Goal: Transaction & Acquisition: Purchase product/service

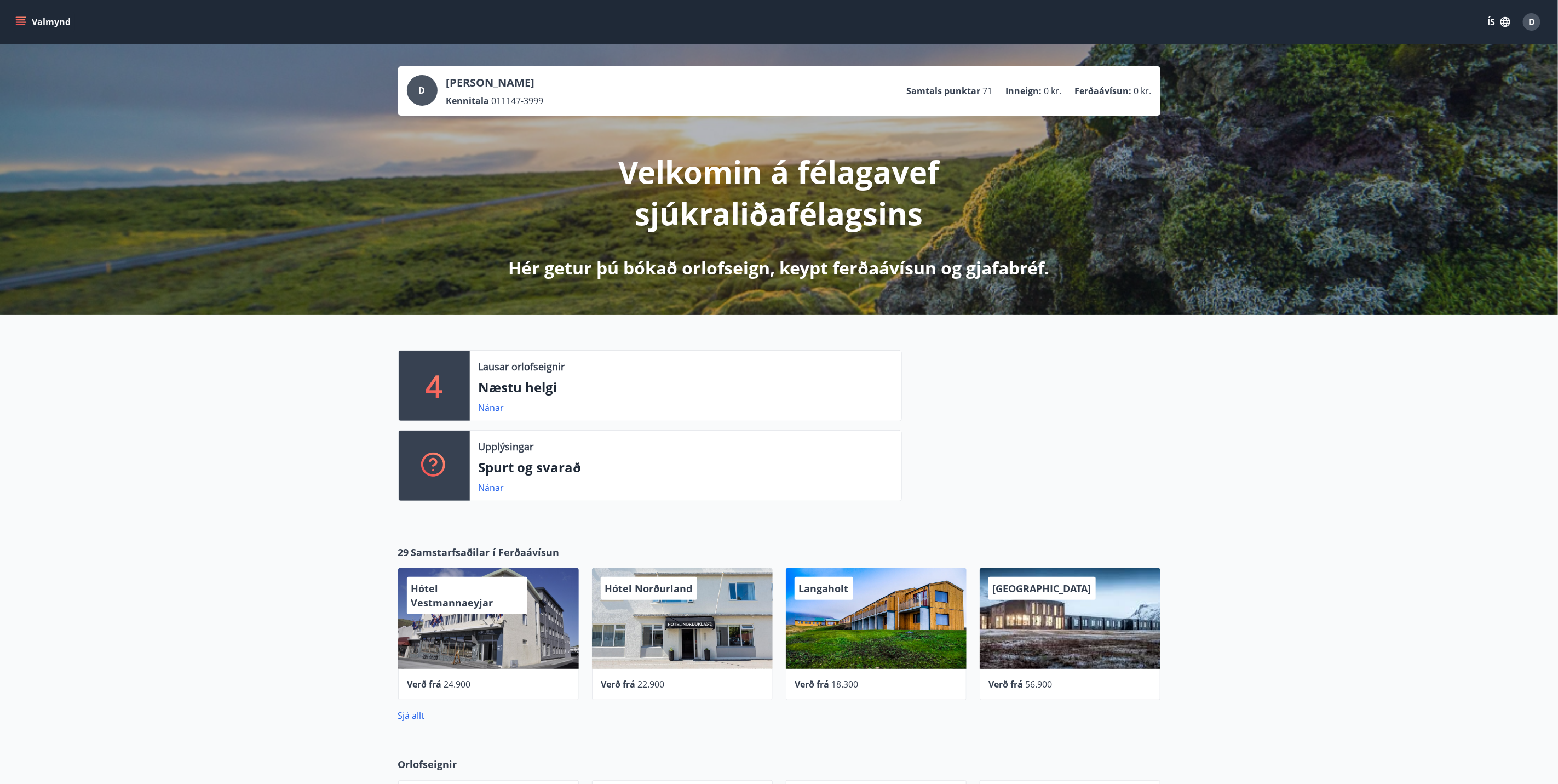
click at [27, 21] on button "Valmynd" at bounding box center [43, 22] width 61 height 20
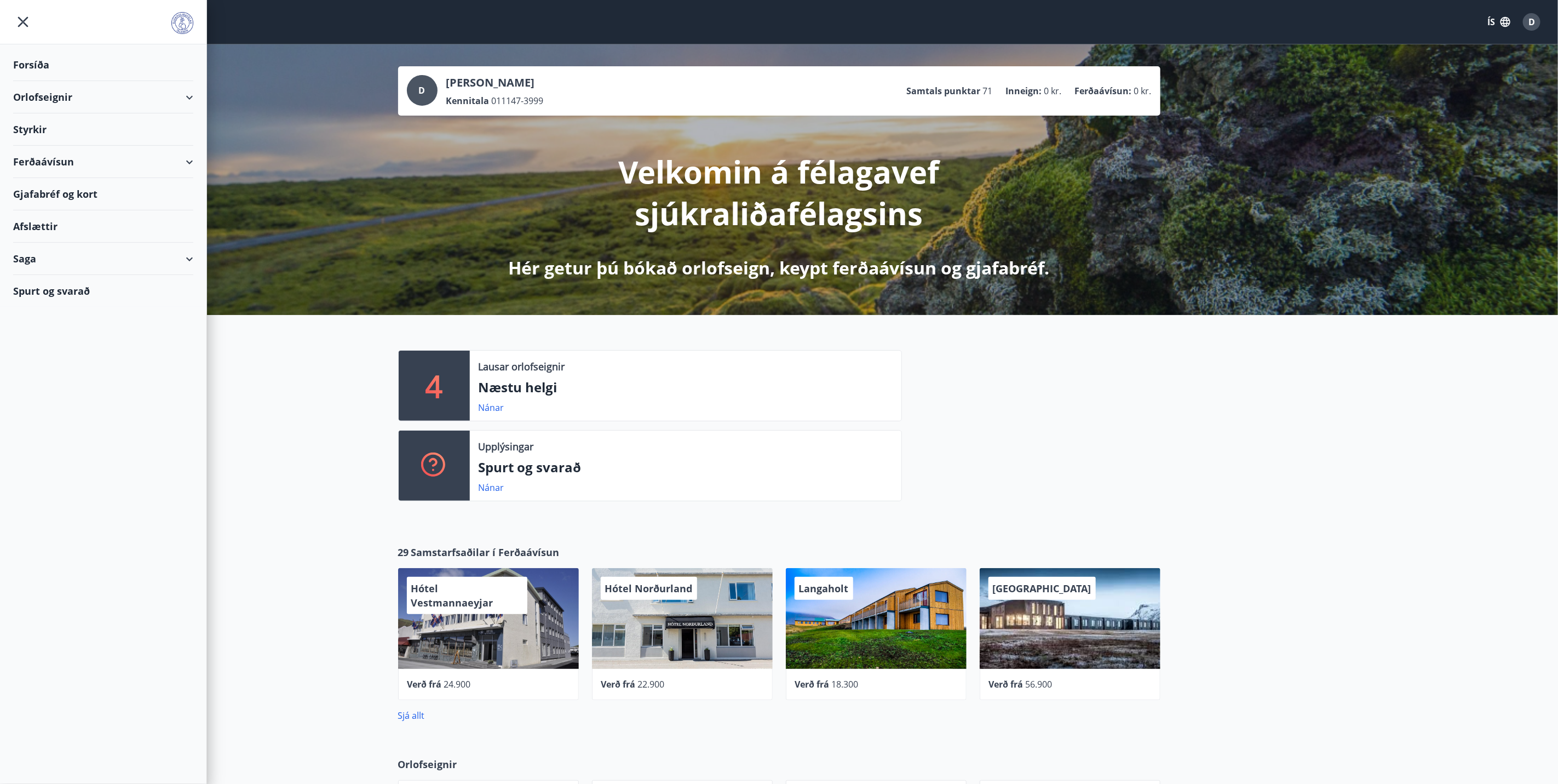
click at [74, 159] on div "Ferðaávísun" at bounding box center [103, 161] width 180 height 32
click at [60, 185] on div "Framboð" at bounding box center [103, 189] width 162 height 23
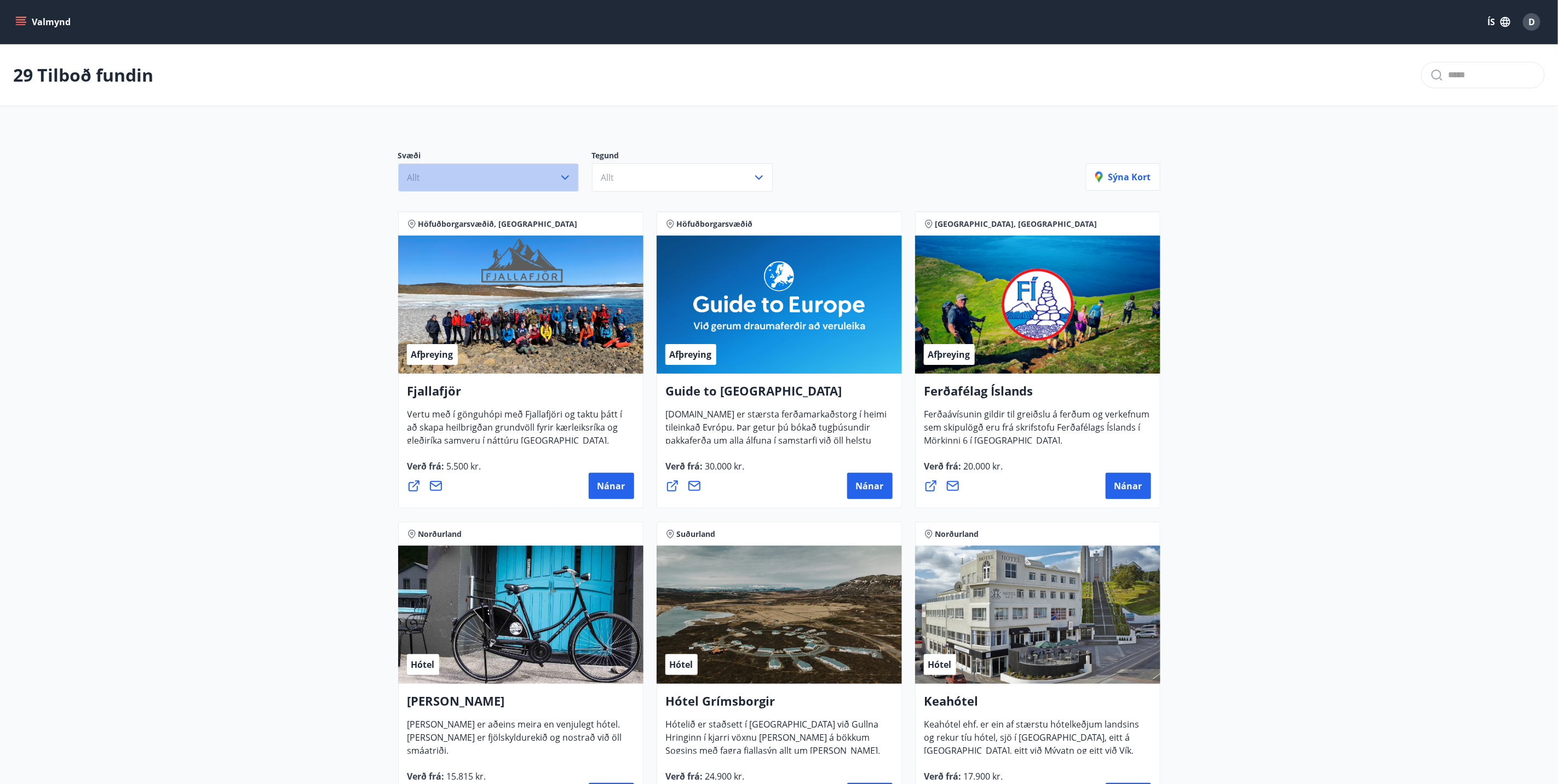
click at [551, 178] on button "Allt" at bounding box center [488, 177] width 181 height 28
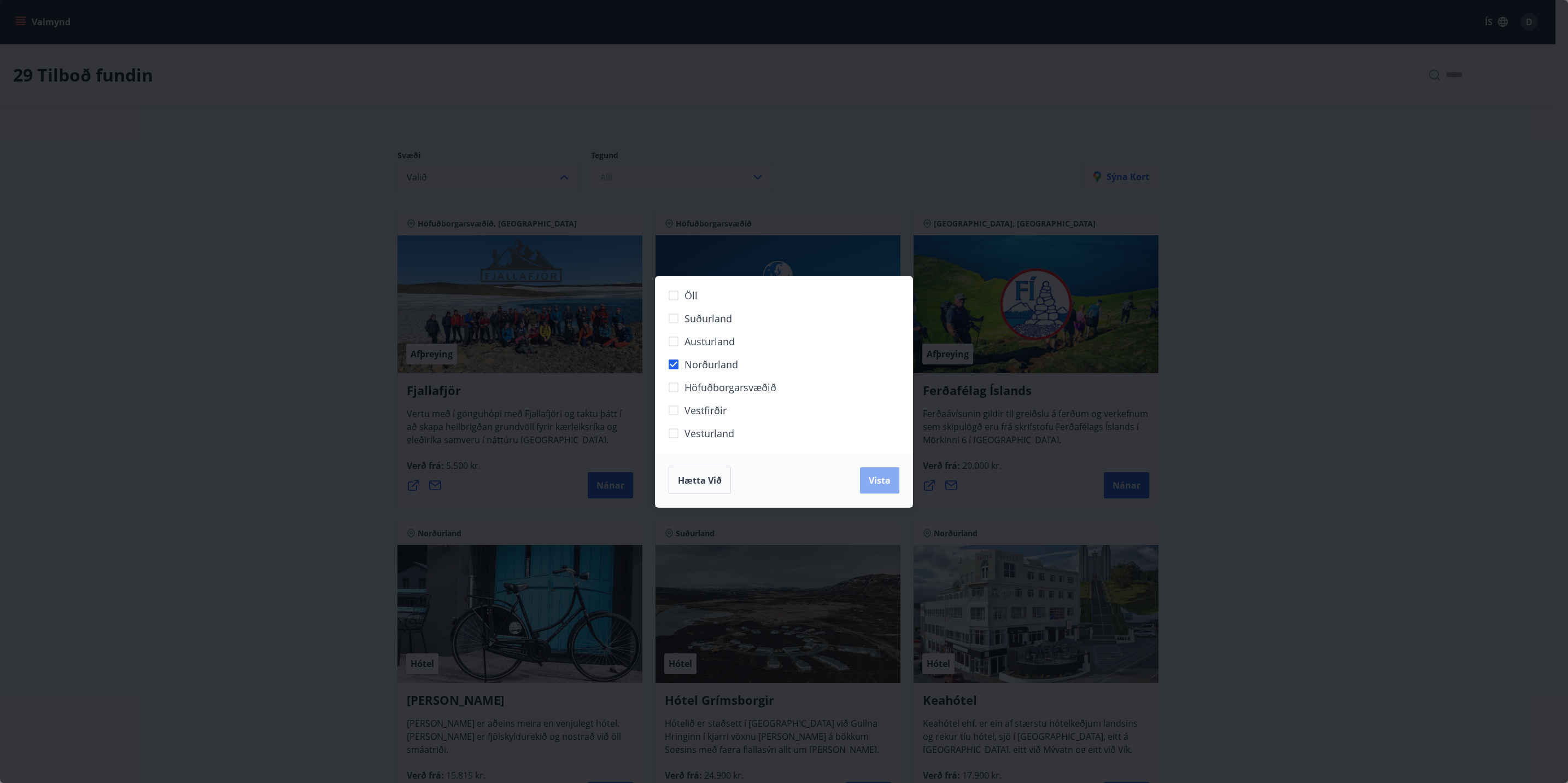
click at [873, 491] on button "Vista" at bounding box center [879, 480] width 39 height 27
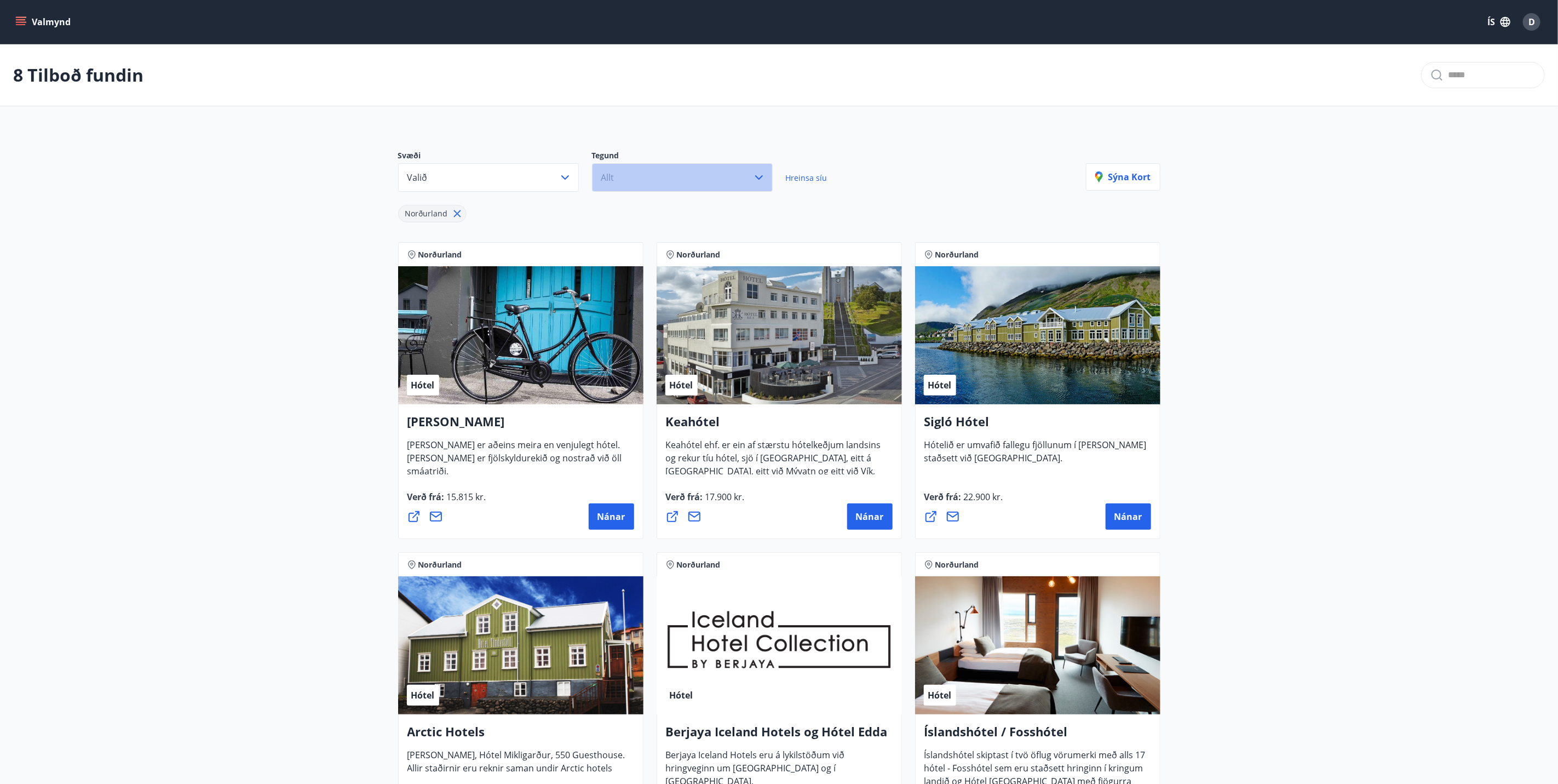
click at [746, 179] on button "Allt" at bounding box center [682, 177] width 181 height 28
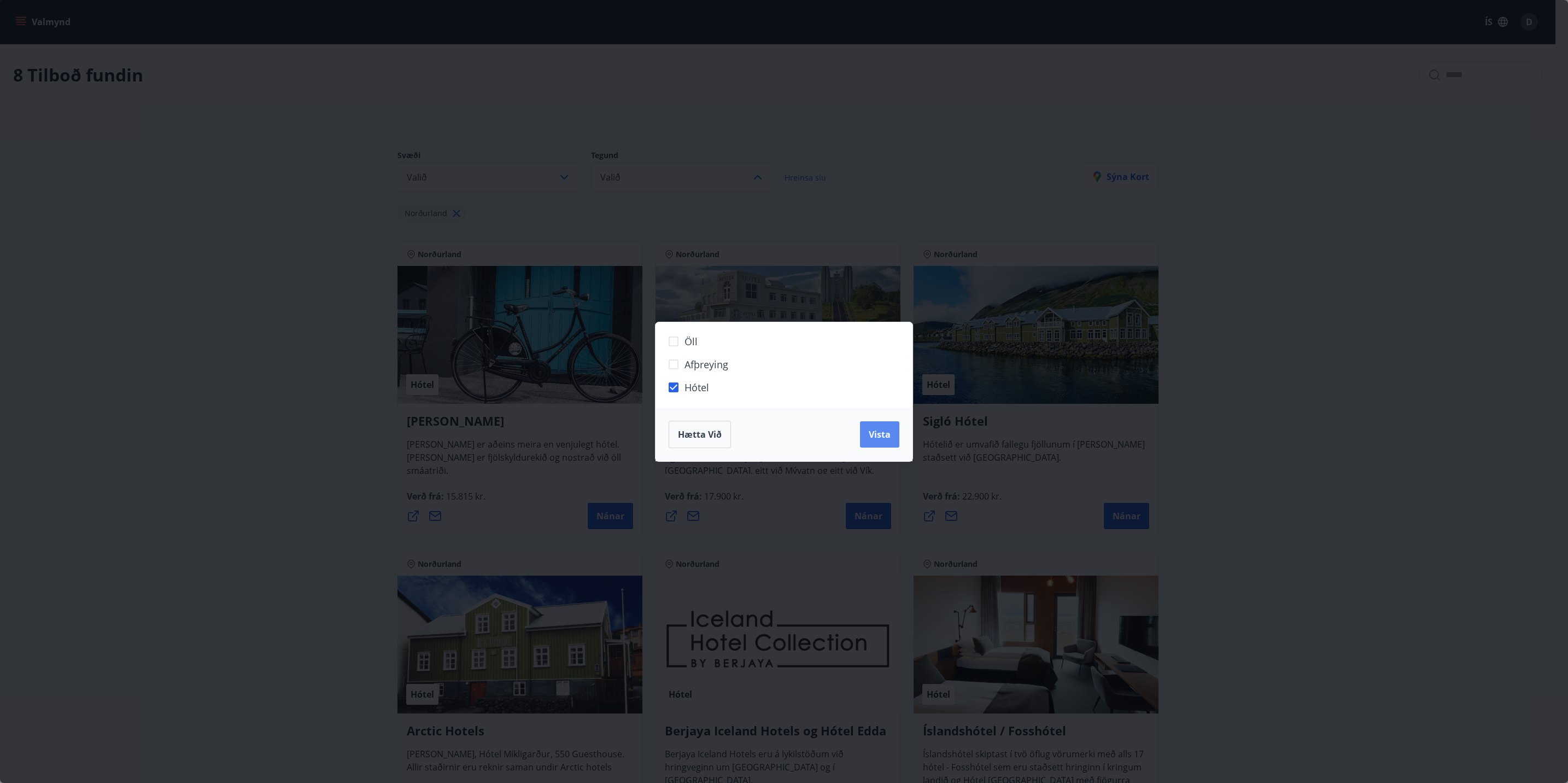
click at [890, 434] on span "Vista" at bounding box center [880, 434] width 22 height 12
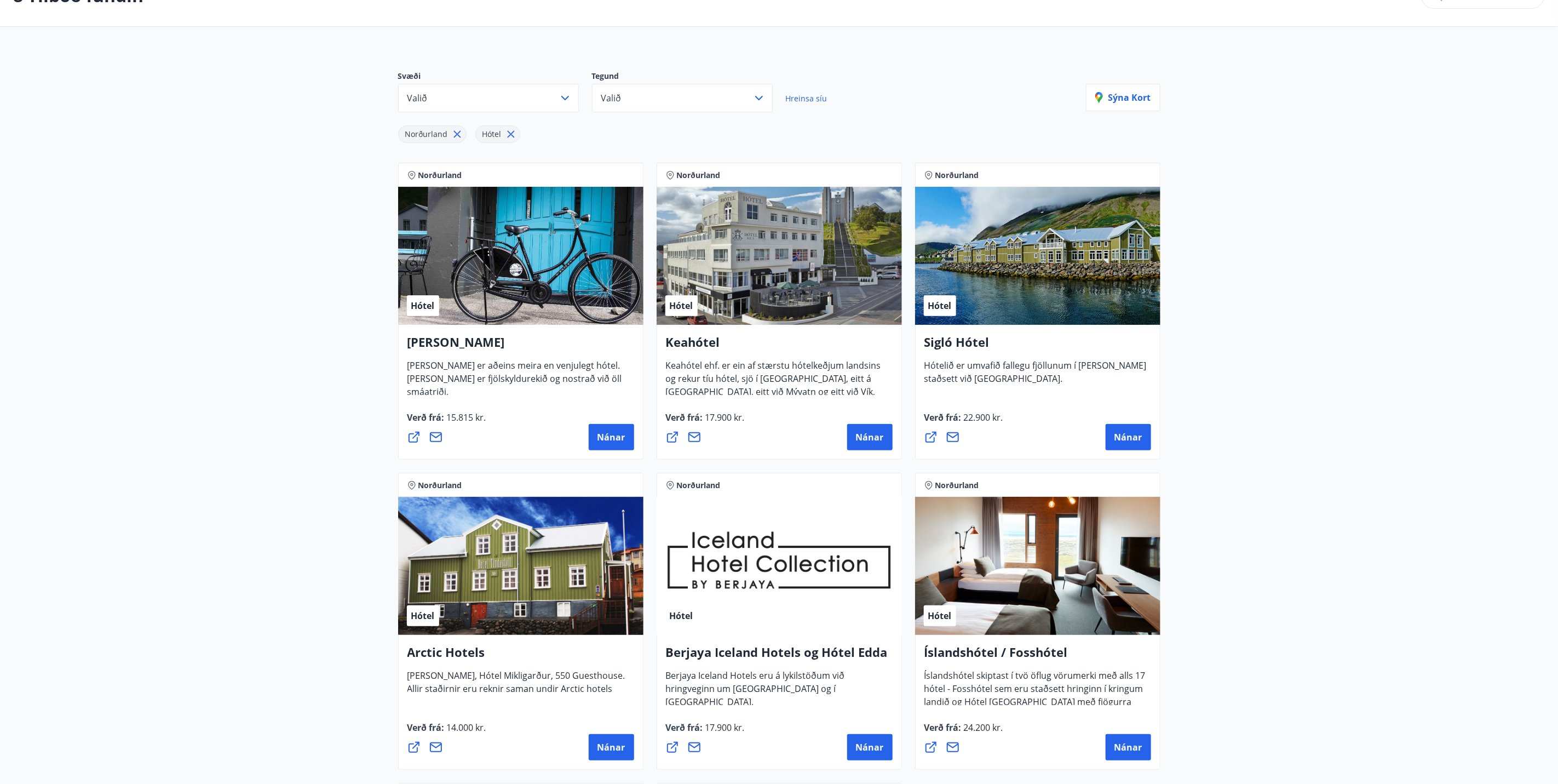
scroll to position [247, 0]
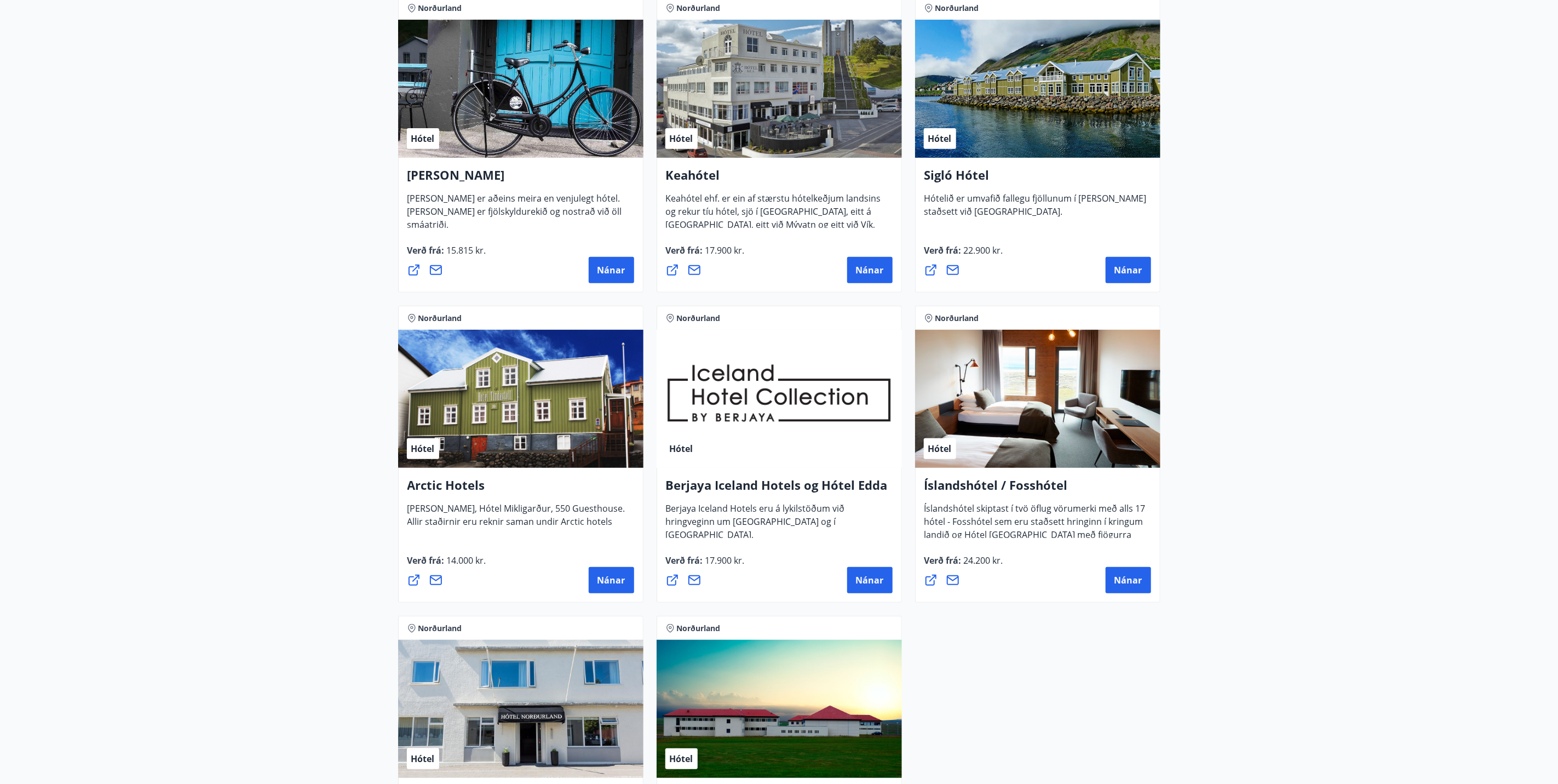
click at [996, 670] on div "Norðurland Hótel Hótel Siglunes Hótel Siglunes er aðeins meira en venjulegt hót…" at bounding box center [779, 454] width 776 height 930
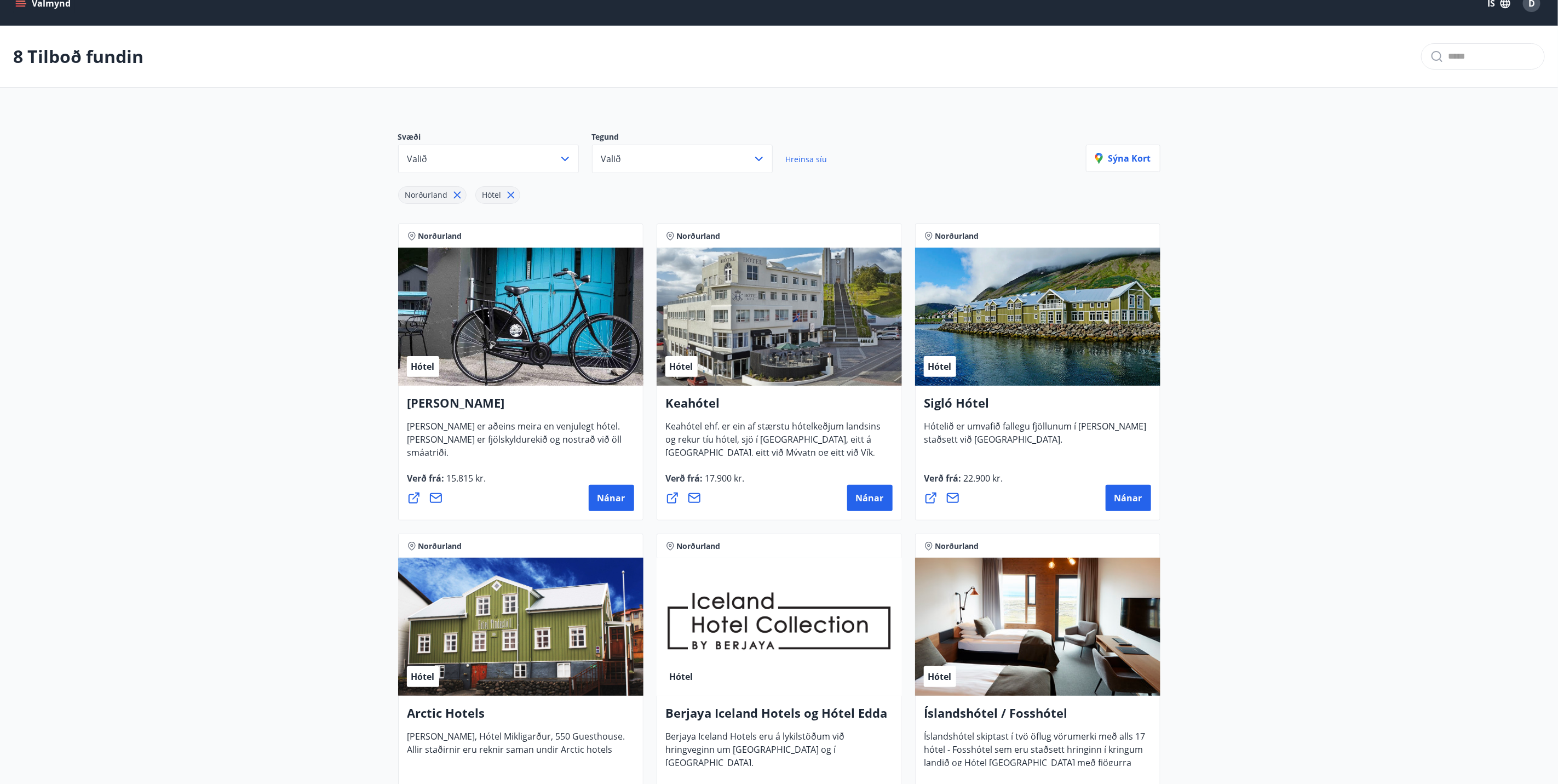
scroll to position [0, 0]
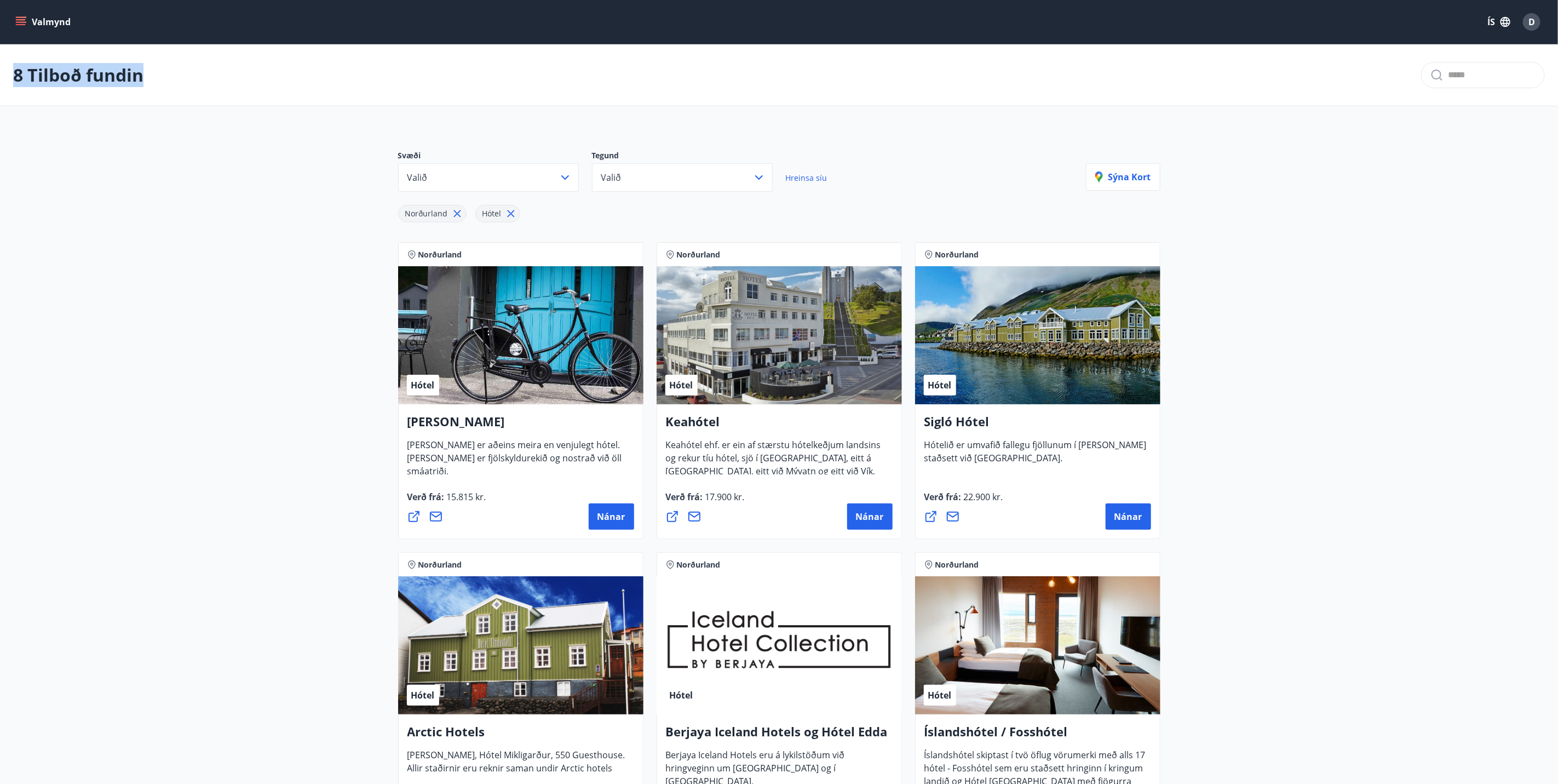
drag, startPoint x: 18, startPoint y: 74, endPoint x: 155, endPoint y: 72, distance: 137.0
click at [155, 72] on div "8 Tilboð fundin" at bounding box center [779, 74] width 1558 height 61
click at [17, 18] on icon "menu" at bounding box center [21, 22] width 11 height 11
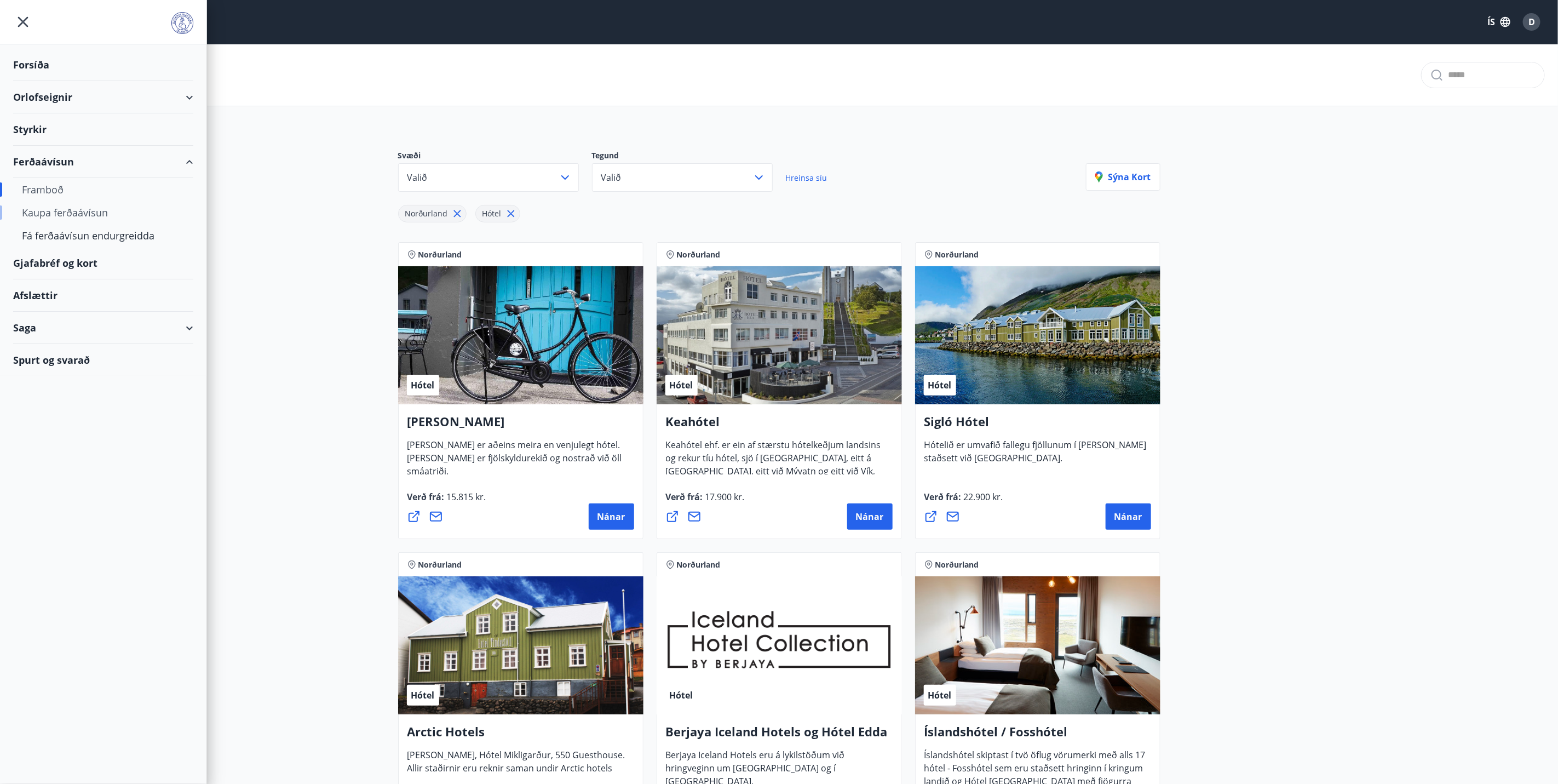
click at [95, 217] on div "Kaupa ferðaávísun" at bounding box center [103, 212] width 162 height 23
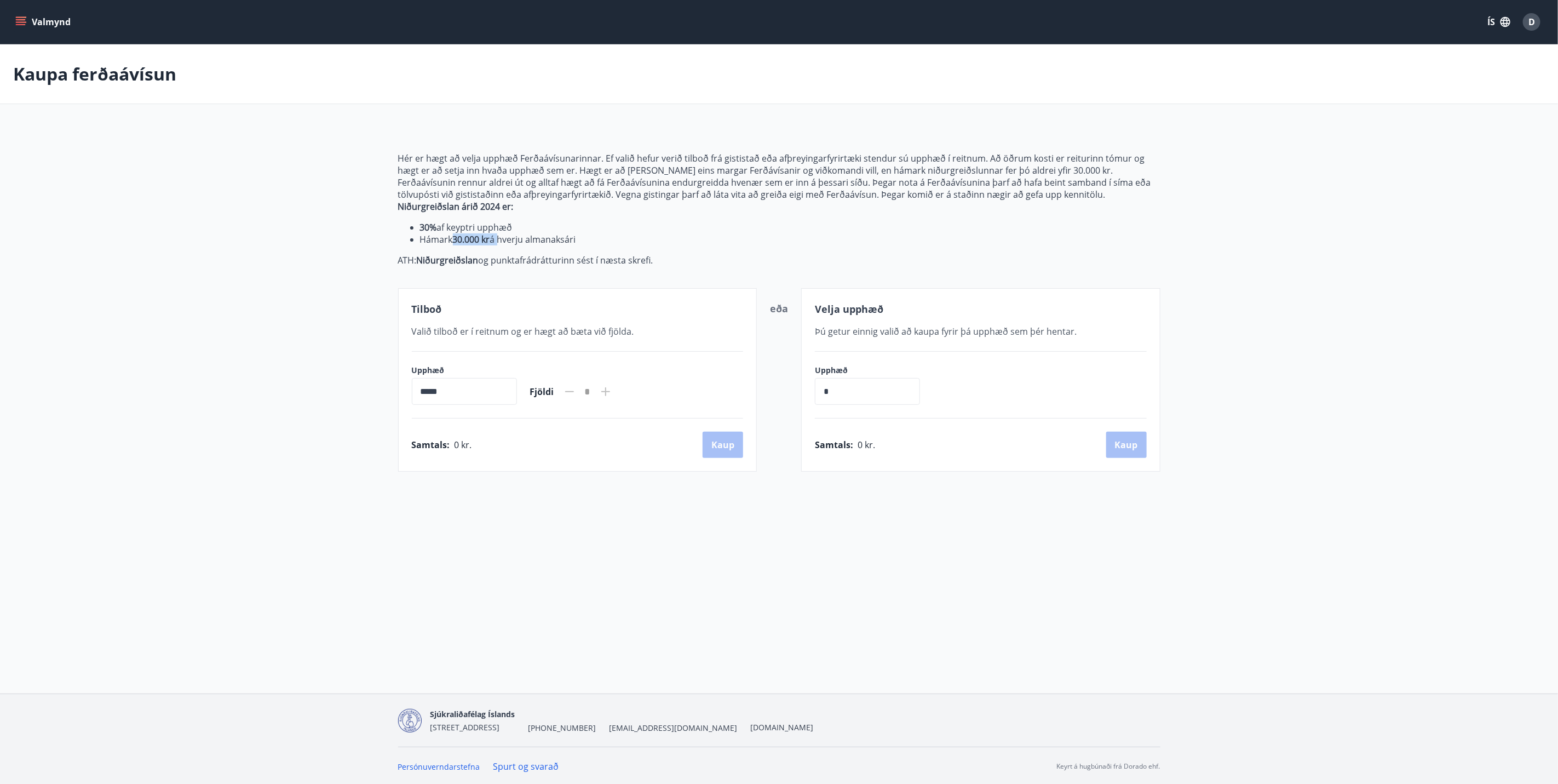
drag, startPoint x: 454, startPoint y: 241, endPoint x: 502, endPoint y: 243, distance: 48.0
click at [502, 243] on li "Hámark 30.000 kr á hverju almanaksári" at bounding box center [790, 238] width 740 height 12
click at [537, 234] on li "Hámark 30.000 kr á hverju almanaksári" at bounding box center [790, 238] width 740 height 12
click at [588, 235] on li "Hámark 30.000 kr á hverju almanaksári" at bounding box center [790, 238] width 740 height 12
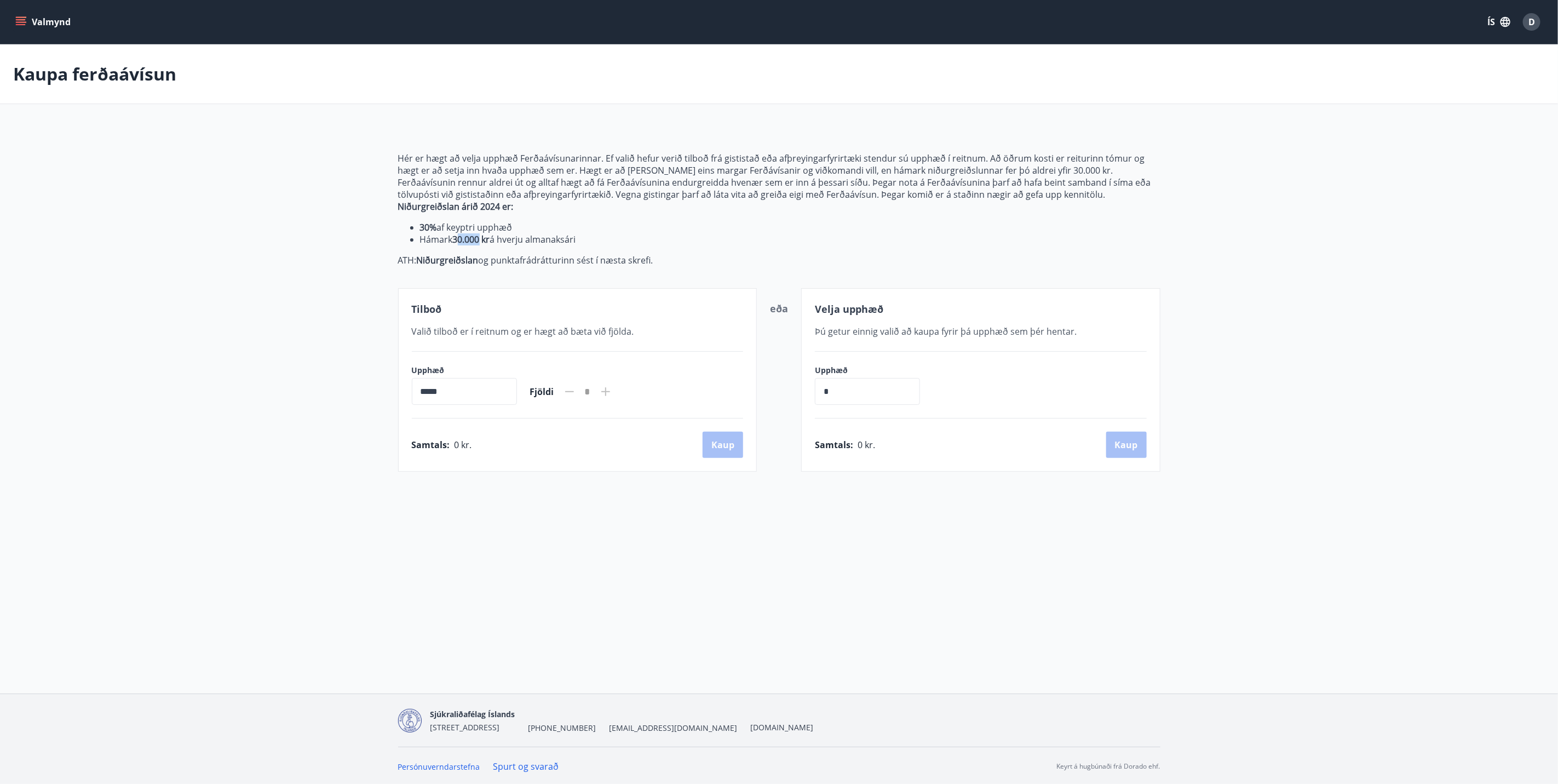
drag, startPoint x: 477, startPoint y: 237, endPoint x: 457, endPoint y: 238, distance: 20.0
click at [457, 238] on strong "30.000 kr" at bounding box center [471, 238] width 38 height 12
click at [458, 238] on strong "30.000 kr" at bounding box center [471, 238] width 38 height 12
